Goal: Navigation & Orientation: Find specific page/section

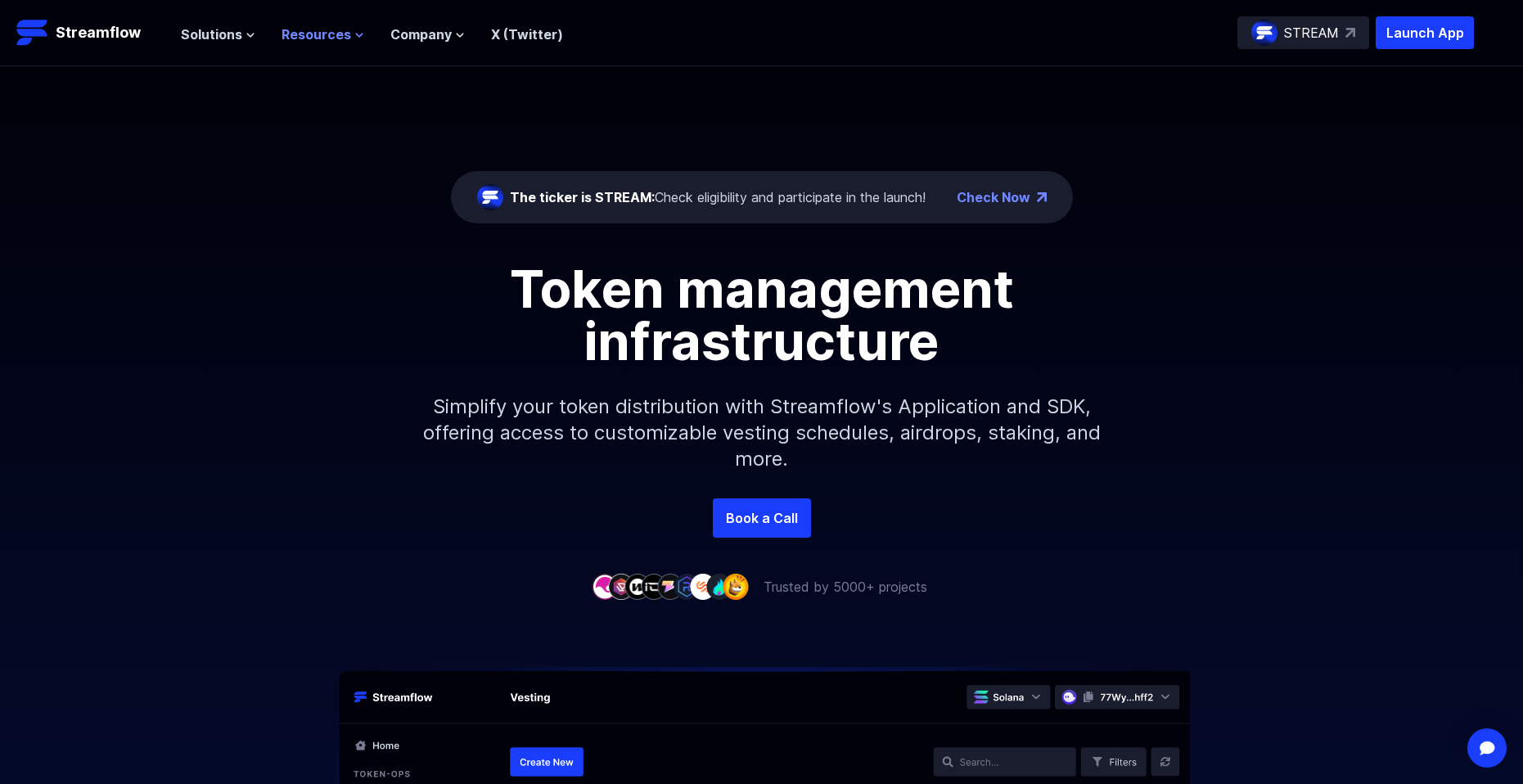
click at [346, 41] on span "Resources" at bounding box center [317, 35] width 70 height 20
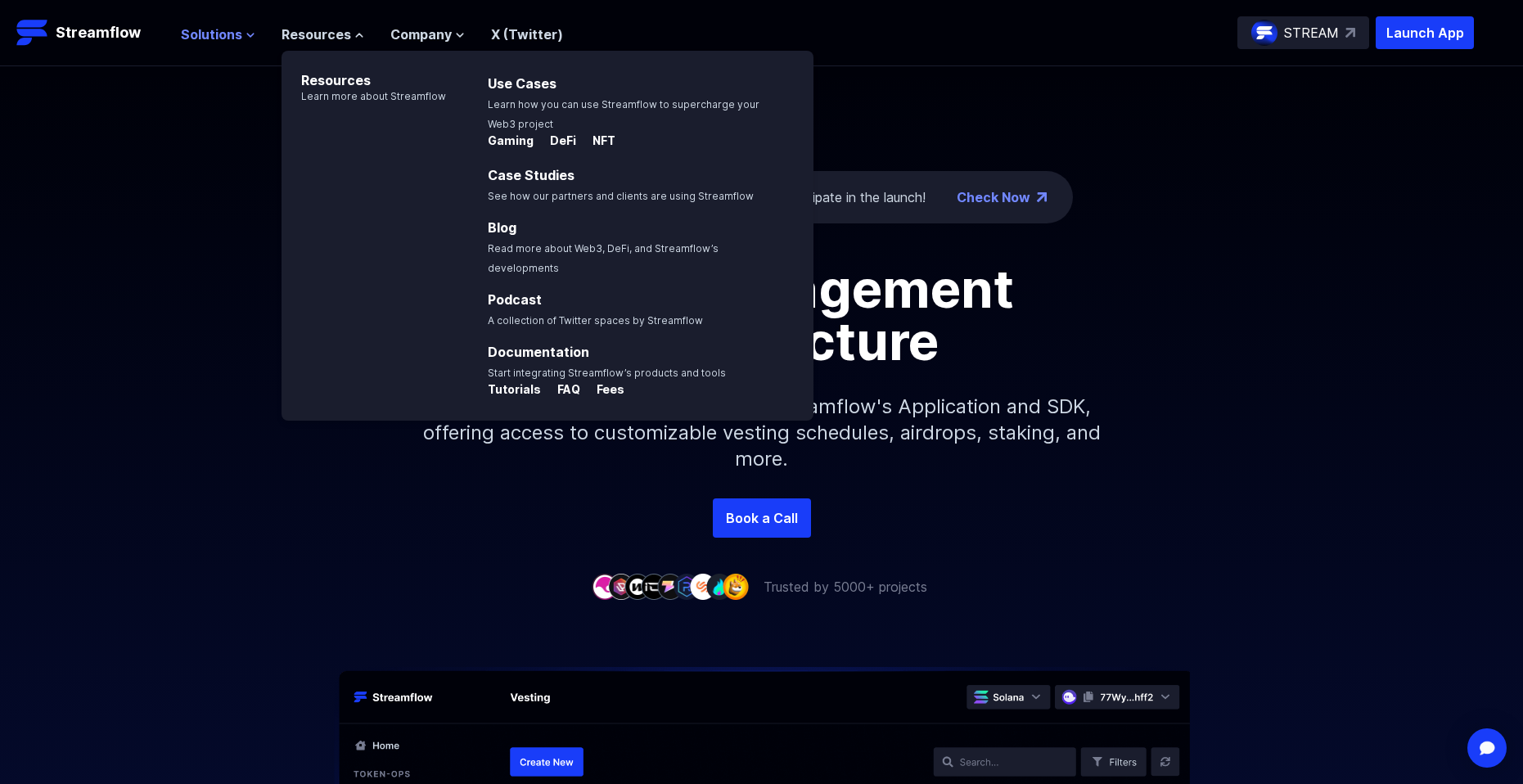
click at [229, 34] on span "Solutions" at bounding box center [211, 35] width 61 height 20
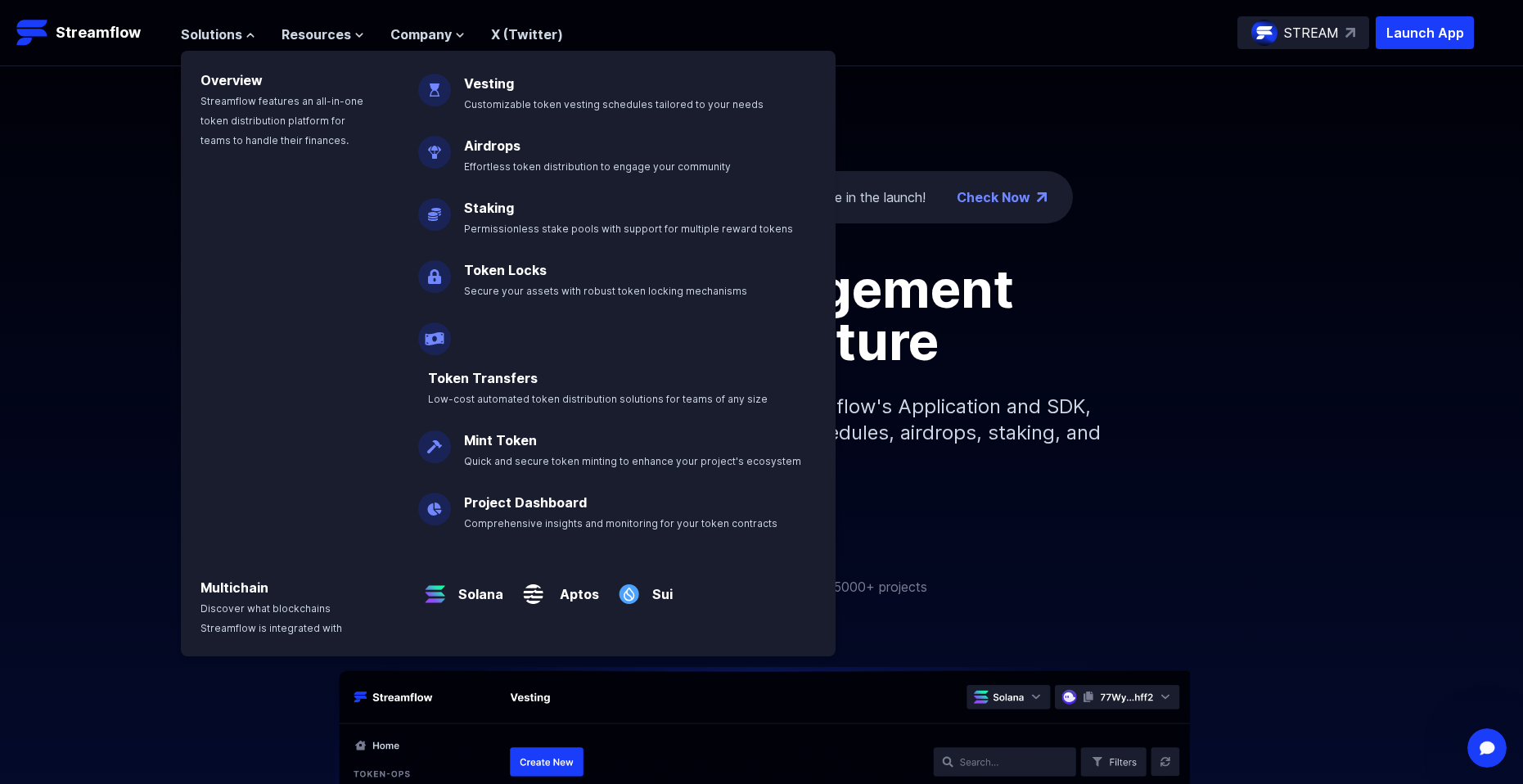
click at [1208, 413] on div "Token management infrastructure Simplify your token distribution with Streamflo…" at bounding box center [762, 381] width 1523 height 236
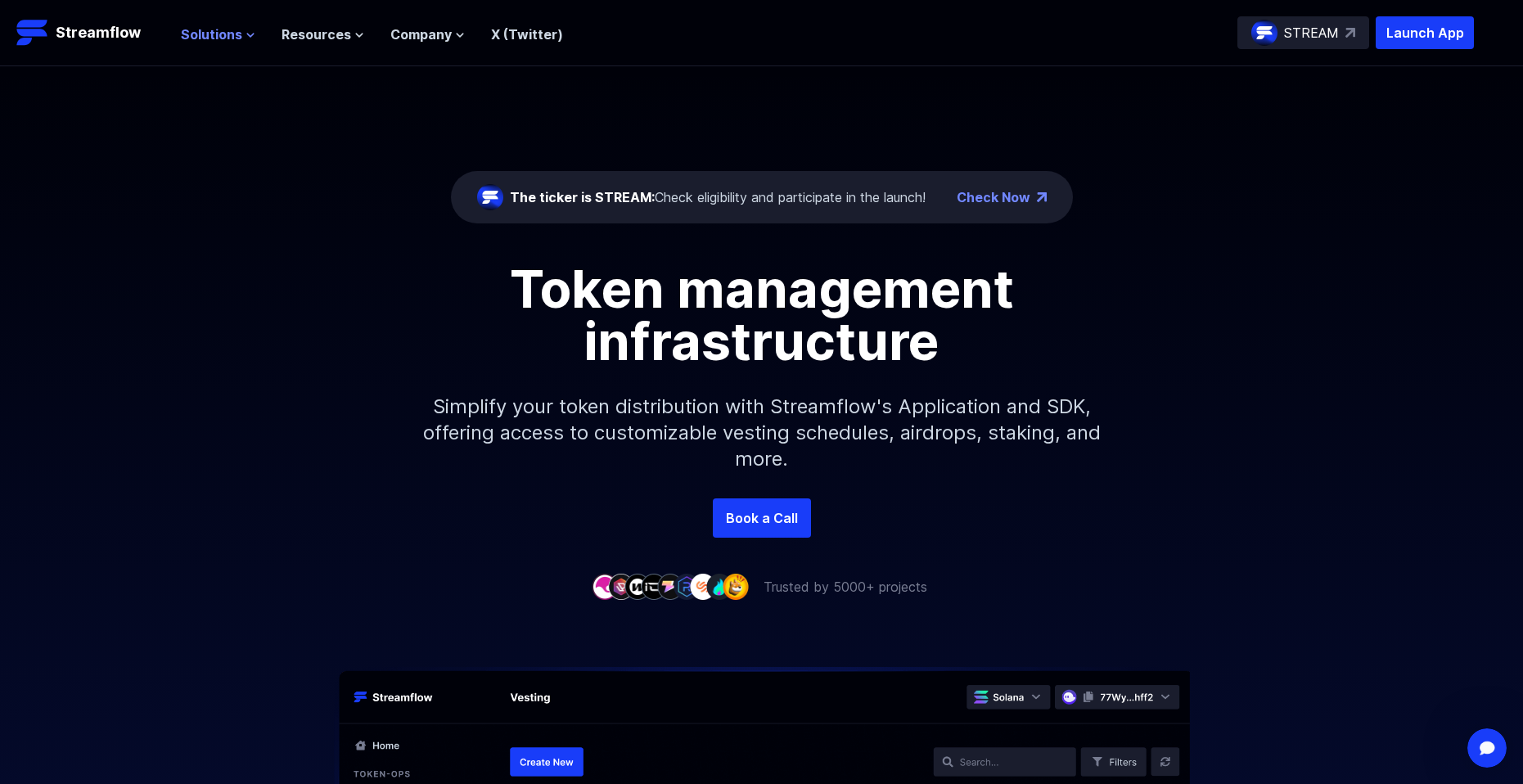
click at [219, 34] on span "Solutions" at bounding box center [211, 35] width 61 height 20
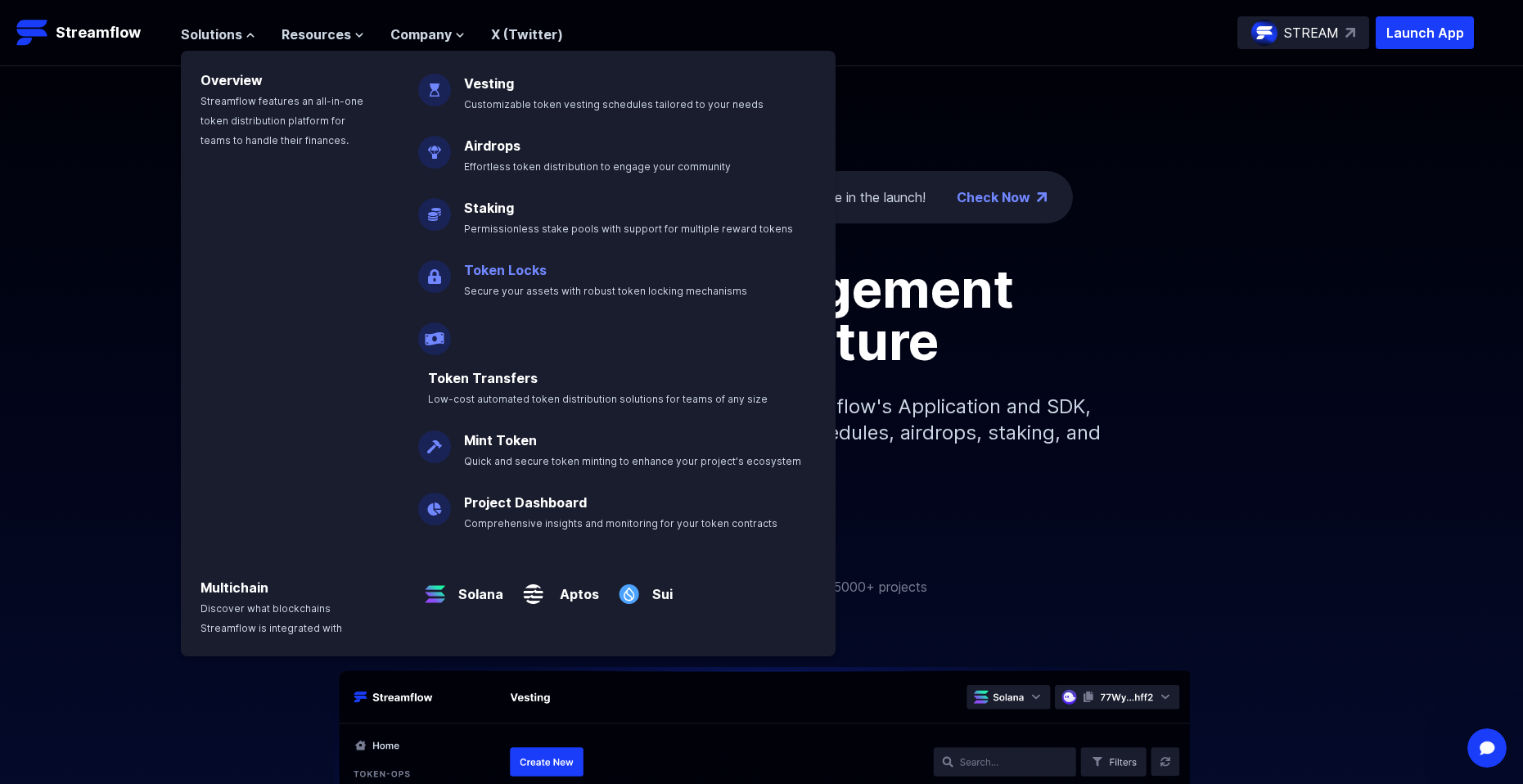
click at [498, 271] on link "Token Locks" at bounding box center [505, 270] width 83 height 16
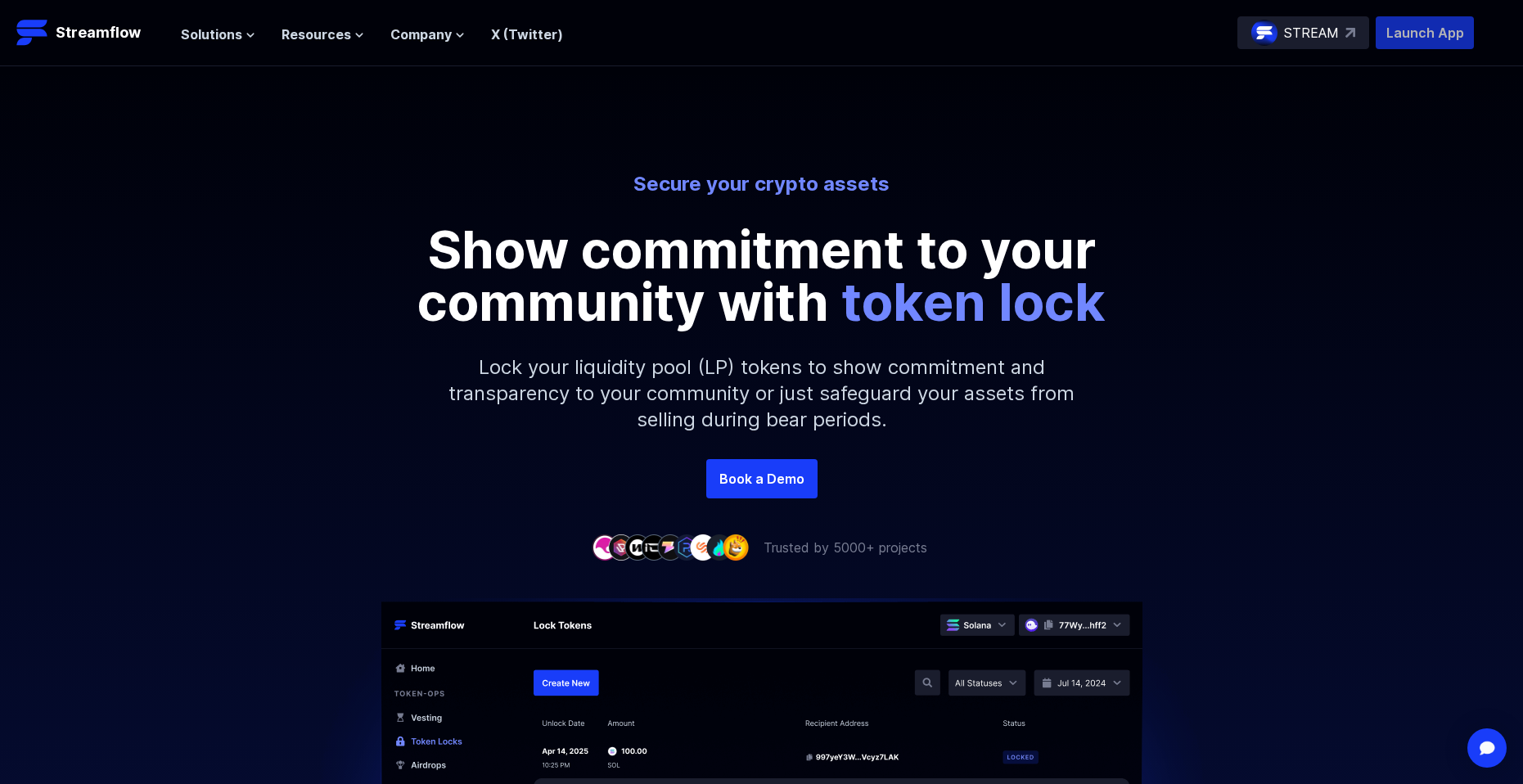
click at [1449, 27] on p "Launch App" at bounding box center [1425, 32] width 98 height 33
